Goal: Book appointment/travel/reservation

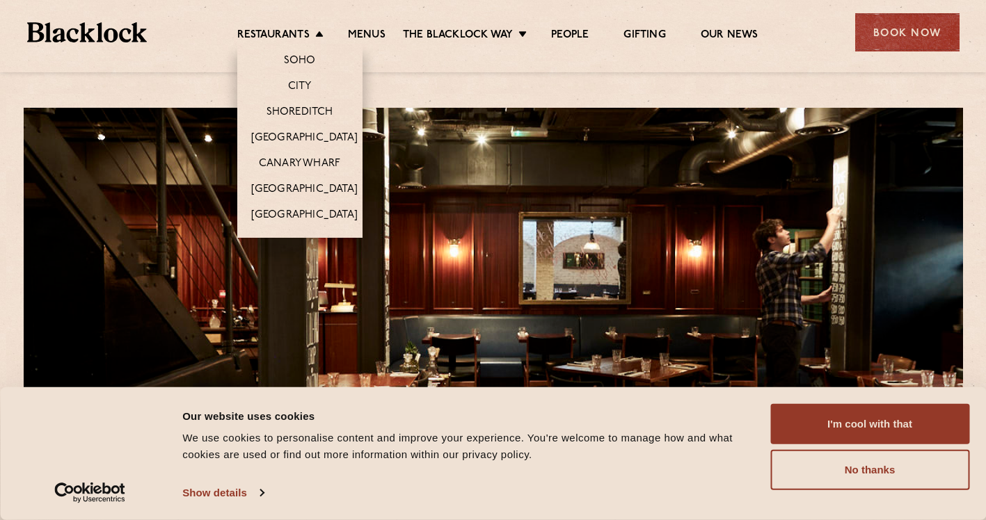
click at [315, 32] on li "Restaurants Soho City Shoreditch Covent Garden Canary Wharf Manchester Birmingh…" at bounding box center [283, 36] width 93 height 15
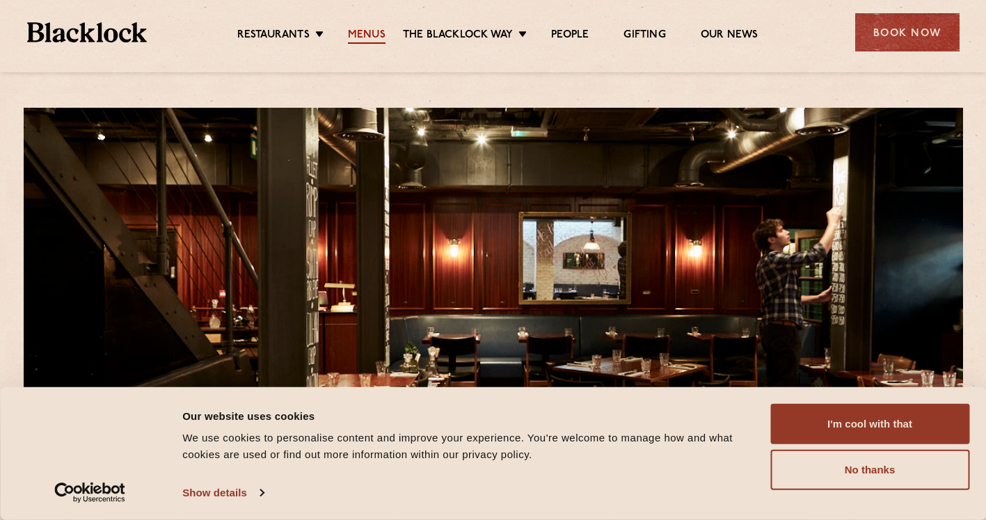
click at [366, 32] on link "Menus" at bounding box center [367, 36] width 38 height 15
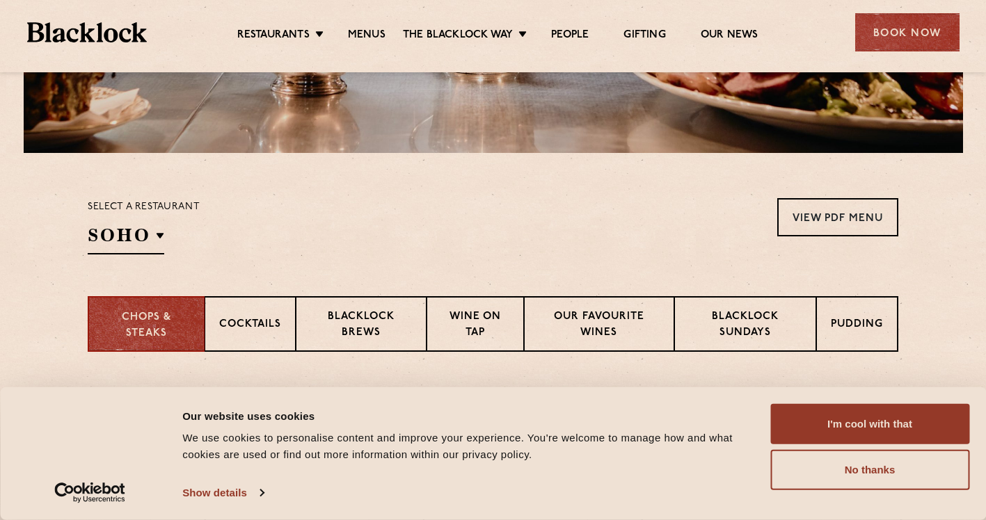
scroll to position [487, 0]
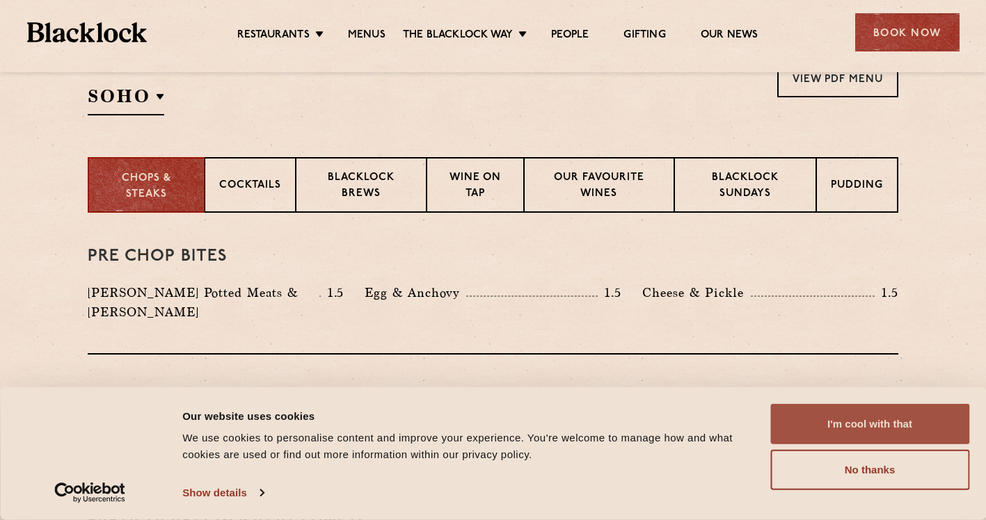
drag, startPoint x: 923, startPoint y: 431, endPoint x: 914, endPoint y: 427, distance: 9.3
click at [922, 431] on button "I'm cool with that" at bounding box center [869, 424] width 199 height 40
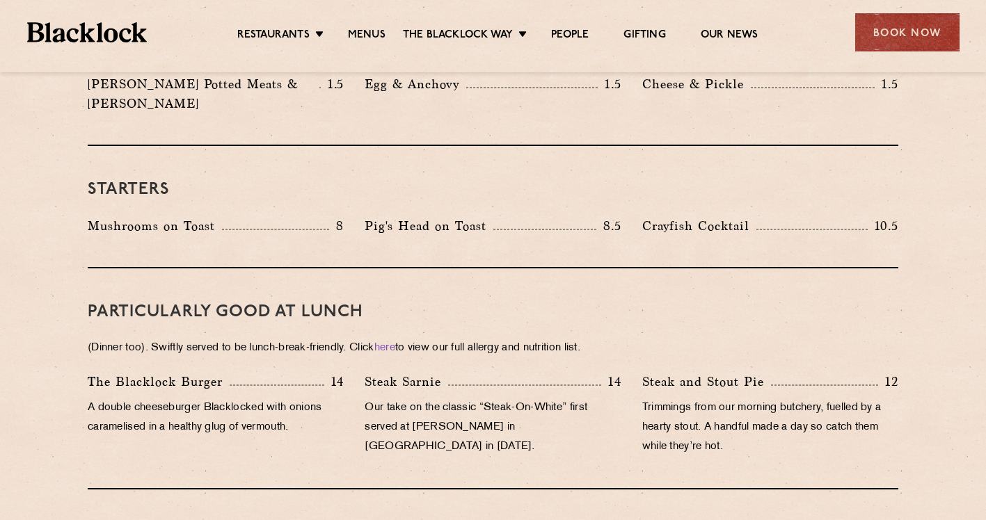
scroll to position [348, 0]
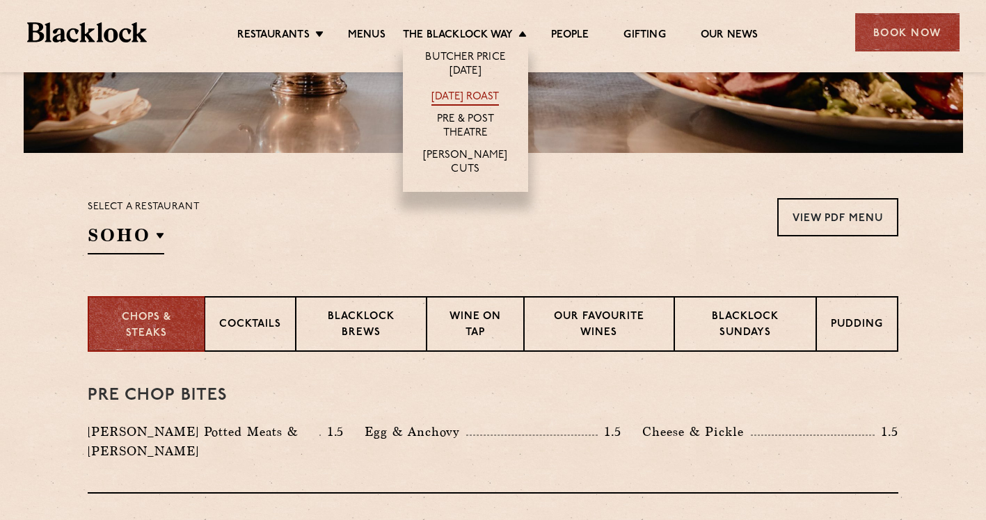
click at [484, 90] on link "[DATE] Roast" at bounding box center [464, 97] width 67 height 15
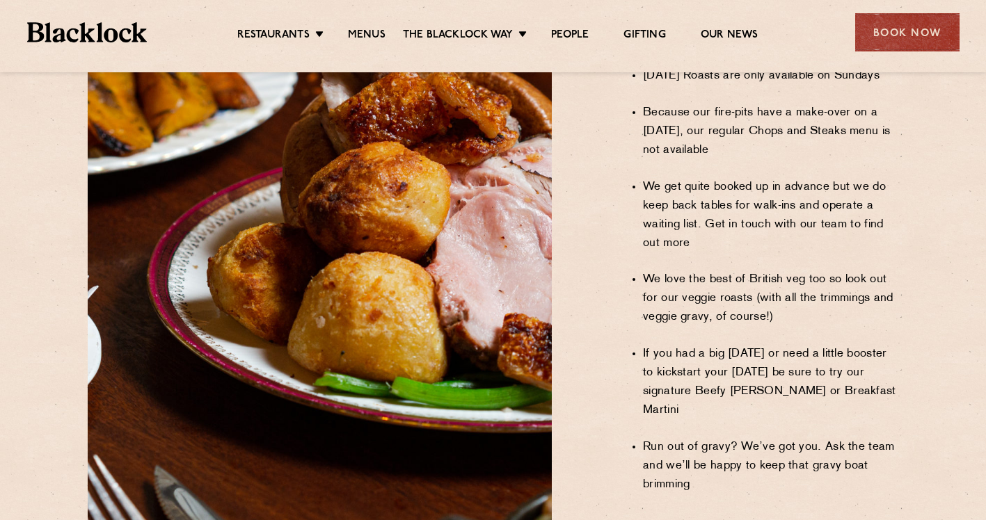
scroll to position [1113, 0]
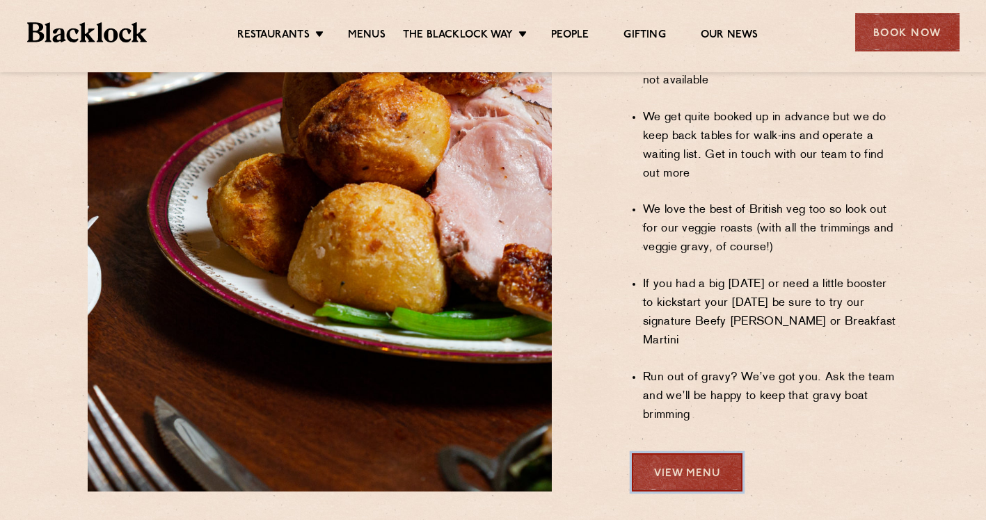
click at [697, 454] on link "View Menu" at bounding box center [687, 473] width 111 height 38
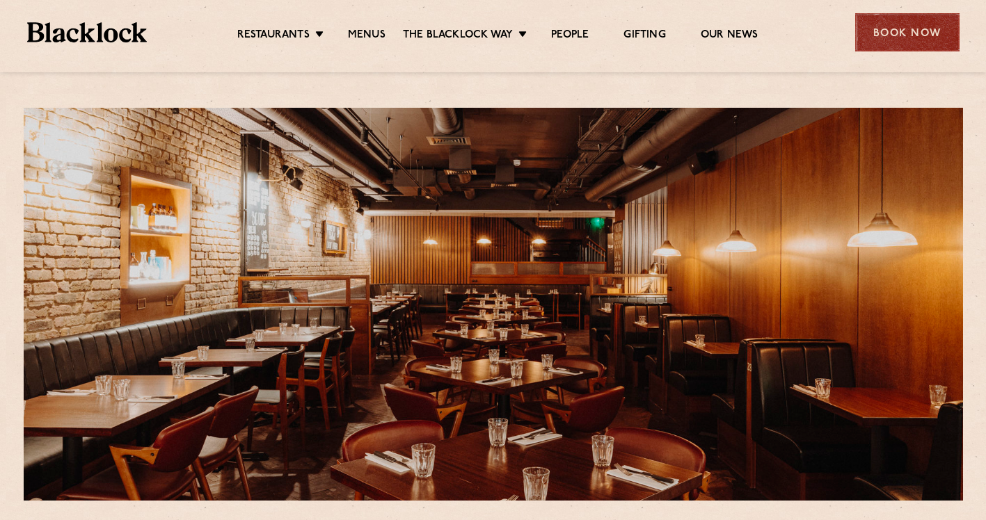
click at [910, 33] on div "Book Now" at bounding box center [907, 32] width 104 height 38
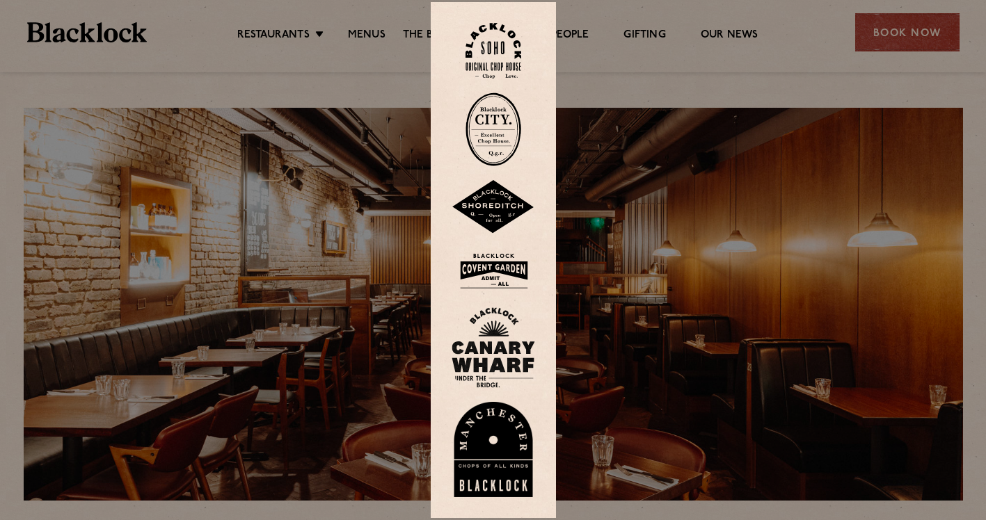
click at [515, 54] on img at bounding box center [493, 51] width 56 height 56
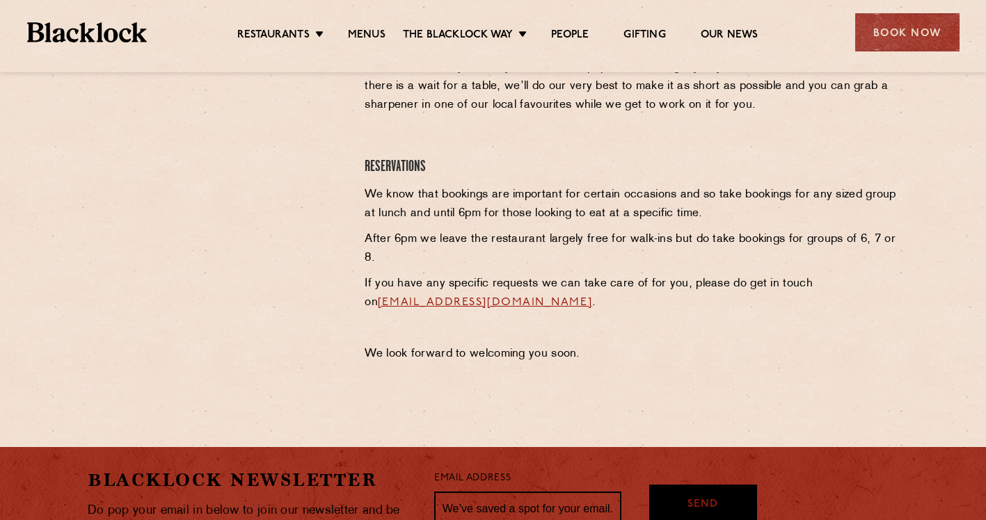
scroll to position [417, 0]
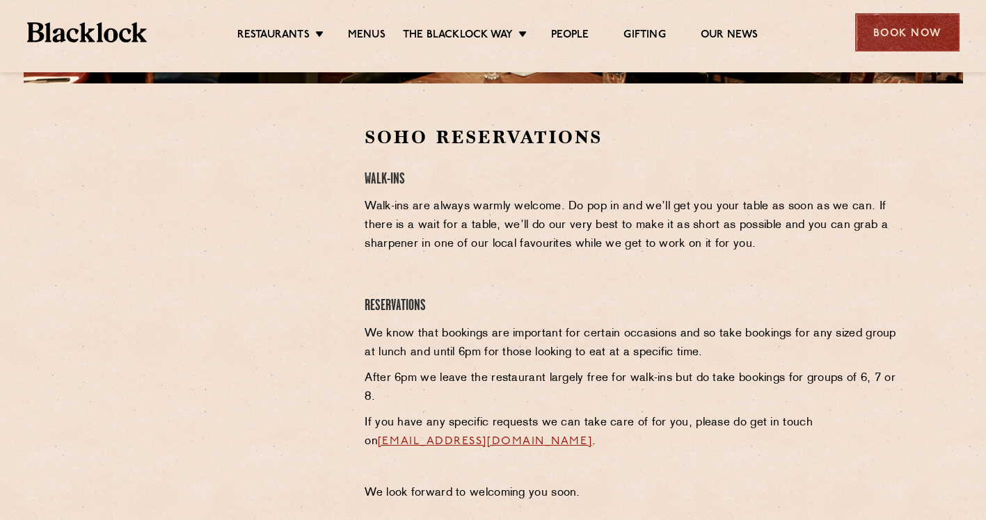
click at [869, 43] on div "Book Now" at bounding box center [907, 32] width 104 height 38
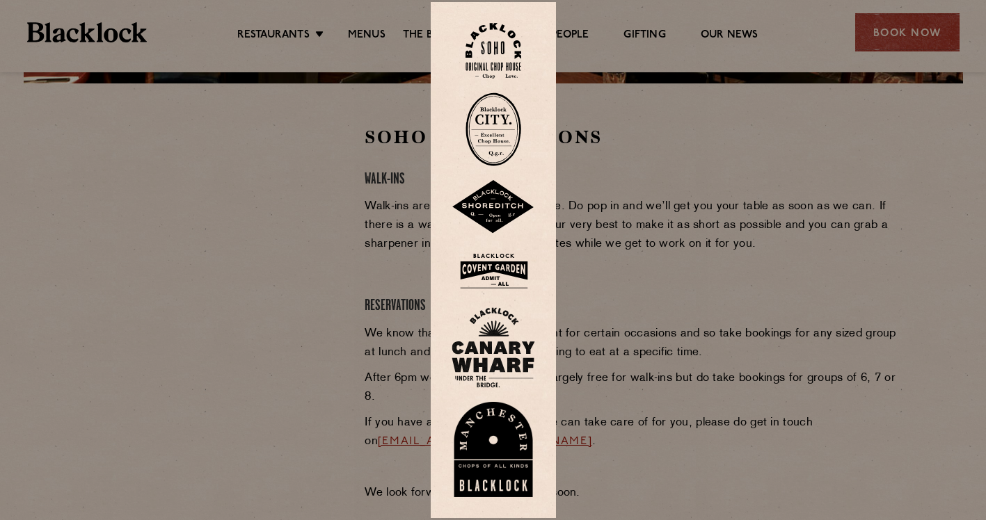
click at [510, 204] on img at bounding box center [493, 207] width 83 height 54
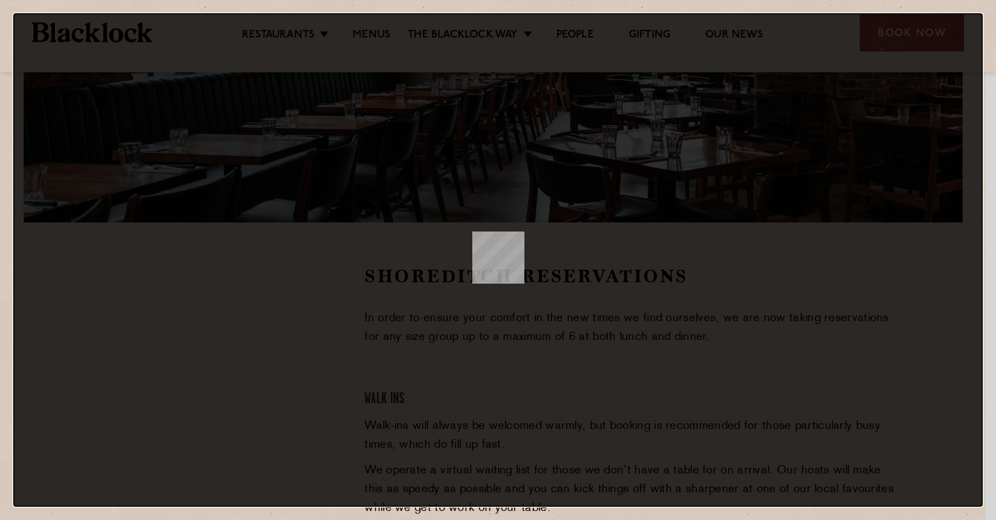
click at [983, 112] on dialog at bounding box center [498, 260] width 970 height 494
